Goal: Check status: Check status

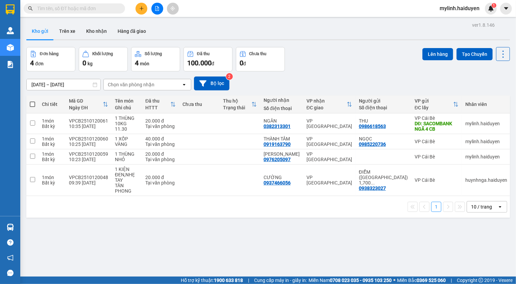
click at [55, 12] on span at bounding box center [74, 8] width 101 height 10
click at [69, 8] on input "text" at bounding box center [77, 8] width 80 height 7
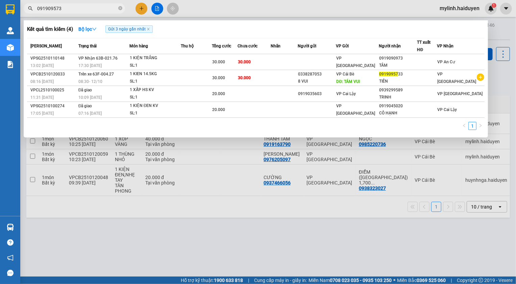
type input "0919095733"
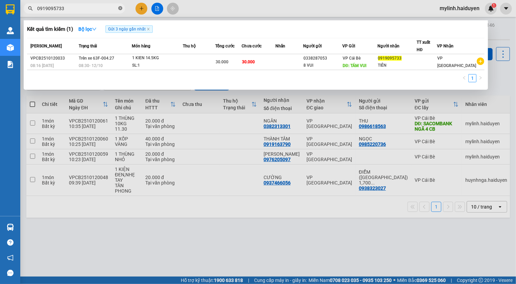
click at [121, 8] on icon "close-circle" at bounding box center [120, 8] width 4 height 4
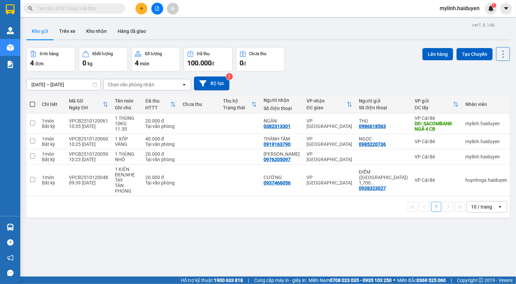
click at [325, 57] on div "Đơn hàng 4 đơn Khối lượng 0 kg Số lượng 4 món Đã thu 100.000 đ Chưa thu 0 đ Lên…" at bounding box center [268, 59] width 484 height 24
click at [215, 30] on div "Kho gửi Trên xe Kho nhận Hàng đã giao" at bounding box center [268, 32] width 484 height 18
click at [196, 248] on div "ver 1.8.146 Kho gửi Trên xe Kho nhận Hàng đã giao Đơn hàng 4 đơn Khối lượng 0 k…" at bounding box center [268, 162] width 489 height 284
click at [317, 58] on div "Đơn hàng 4 đơn Khối lượng 0 kg Số lượng 4 món Đã thu 100.000 đ Chưa thu 0 đ Lên…" at bounding box center [268, 59] width 484 height 24
click at [332, 65] on div "Đơn hàng 4 đơn Khối lượng 0 kg Số lượng 4 món Đã thu 100.000 đ Chưa thu 0 đ Lên…" at bounding box center [268, 59] width 484 height 24
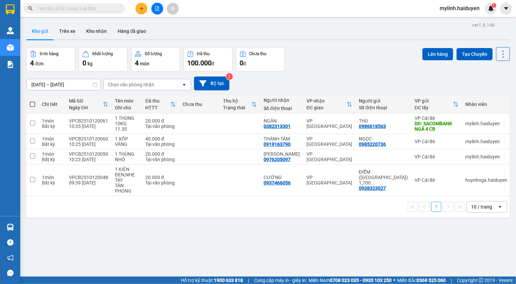
click at [88, 8] on input "text" at bounding box center [77, 8] width 80 height 7
click at [58, 7] on input "text" at bounding box center [77, 8] width 80 height 7
click at [62, 11] on input "text" at bounding box center [77, 8] width 80 height 7
click at [344, 34] on div "Kho gửi Trên xe Kho nhận Hàng đã giao" at bounding box center [268, 32] width 484 height 18
click at [83, 9] on input "text" at bounding box center [77, 8] width 80 height 7
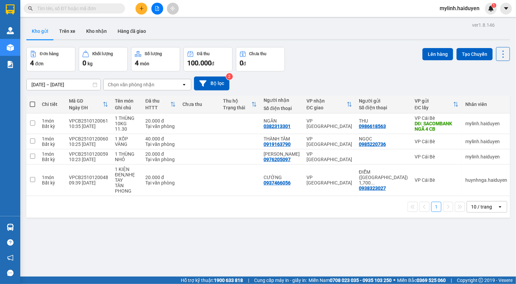
click at [71, 9] on input "text" at bounding box center [77, 8] width 80 height 7
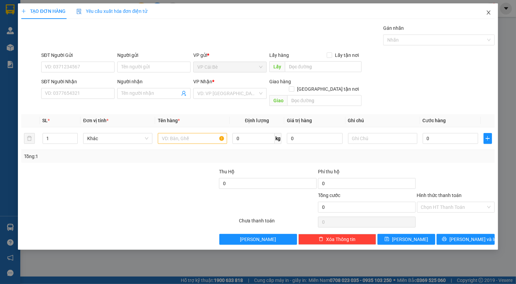
click at [491, 12] on icon "close" at bounding box center [488, 12] width 5 height 5
